Goal: Information Seeking & Learning: Learn about a topic

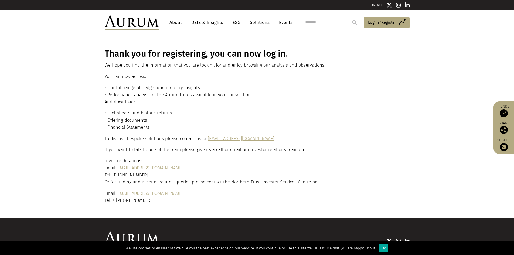
click at [152, 26] on img at bounding box center [132, 22] width 54 height 15
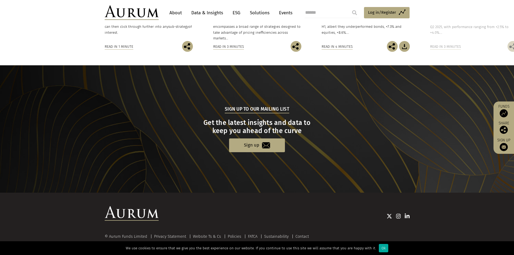
scroll to position [445, 0]
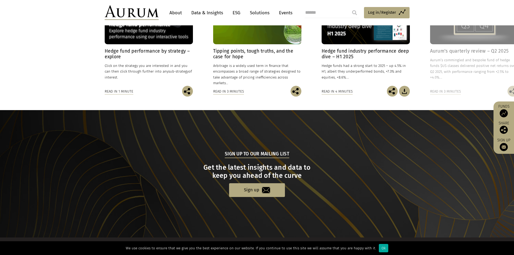
click at [236, 13] on link "ESG" at bounding box center [236, 13] width 13 height 10
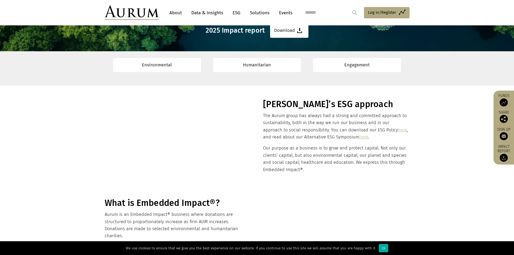
scroll to position [81, 0]
